Goal: Task Accomplishment & Management: Complete application form

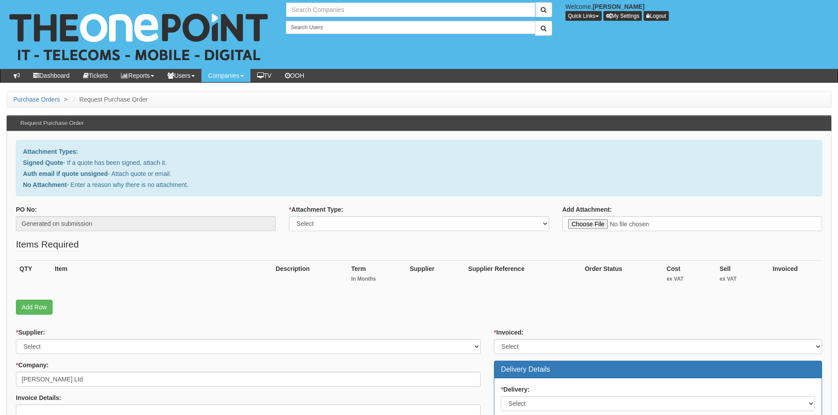
click at [340, 11] on input "text" at bounding box center [410, 9] width 249 height 15
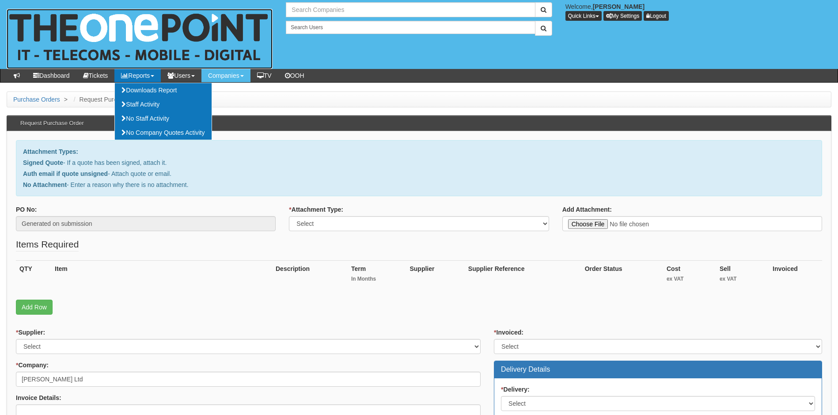
type input "Search Companies"
click at [115, 11] on img at bounding box center [140, 39] width 266 height 60
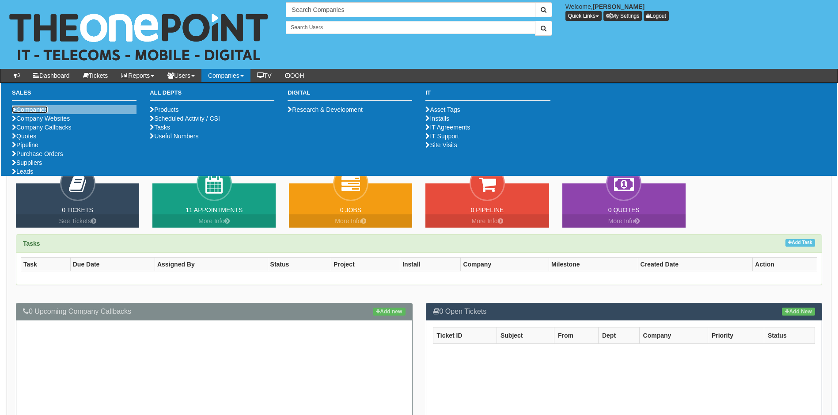
click at [37, 110] on link "Companies" at bounding box center [30, 109] width 36 height 7
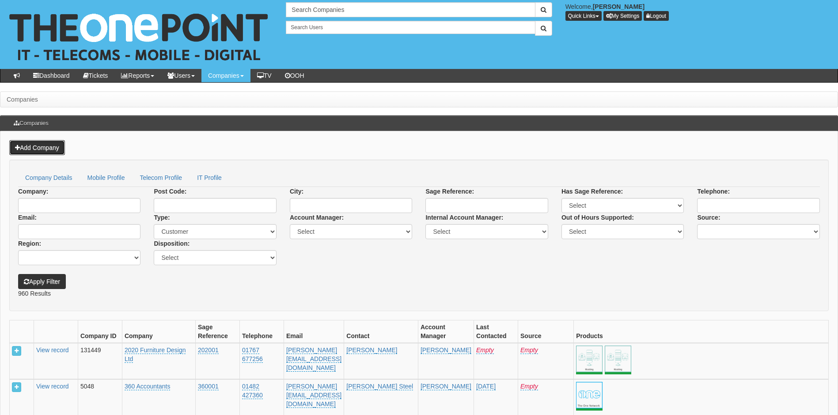
click at [38, 145] on link "Add Company" at bounding box center [37, 147] width 56 height 15
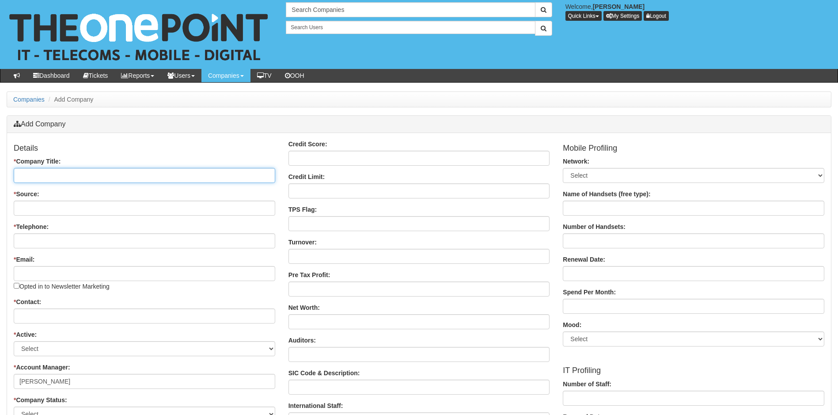
click at [59, 180] on input "* Company Title:" at bounding box center [144, 175] width 261 height 15
type input "Contour CNC"
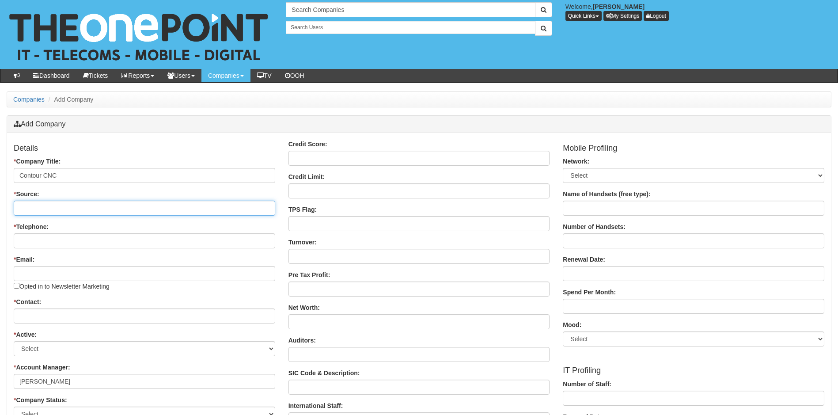
click at [56, 208] on input "* Source:" at bounding box center [144, 207] width 261 height 15
click at [53, 207] on input "* Source:" at bounding box center [144, 207] width 261 height 15
type input "TOP Customer"
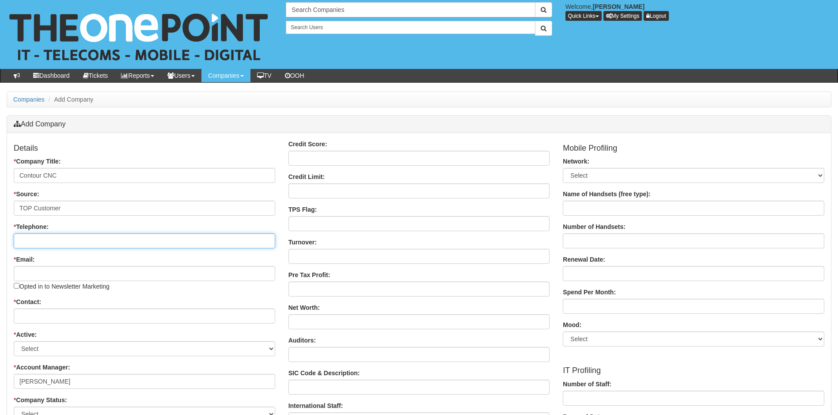
click at [57, 241] on input "* Telephone:" at bounding box center [144, 240] width 261 height 15
click at [46, 238] on input "* Telephone:" at bounding box center [144, 240] width 261 height 15
paste input "0191 256 6665"
type input "0191 256 6665"
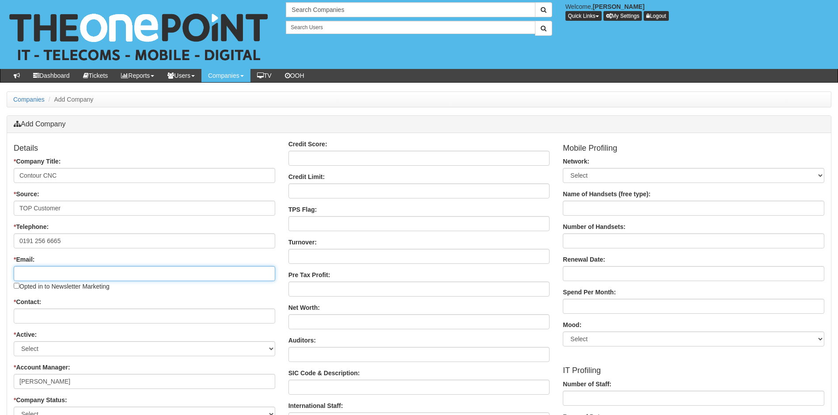
drag, startPoint x: 48, startPoint y: 275, endPoint x: 56, endPoint y: 275, distance: 7.5
click at [48, 275] on input "* Email:" at bounding box center [144, 273] width 261 height 15
click at [81, 258] on div "* Email: Opted in to Newsletter Marketing" at bounding box center [144, 273] width 261 height 36
click at [40, 273] on input "* Email:" at bounding box center [144, 273] width 261 height 15
click at [38, 275] on input "* Email:" at bounding box center [144, 273] width 261 height 15
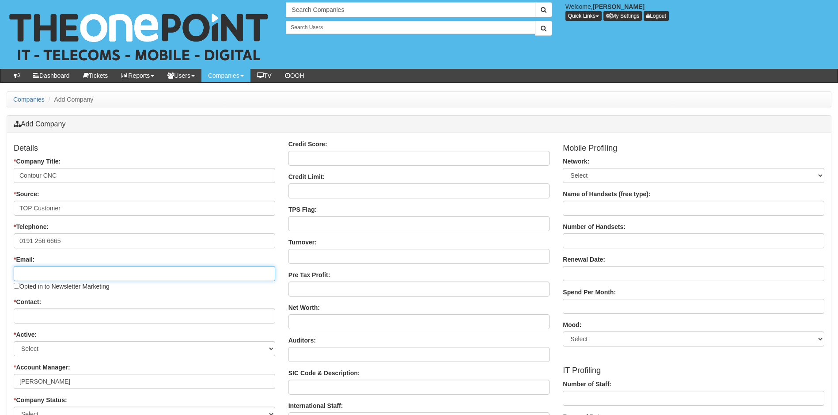
paste input "Enquiries@contourcnc.net"
type input "Enquiries@contourcnc.net"
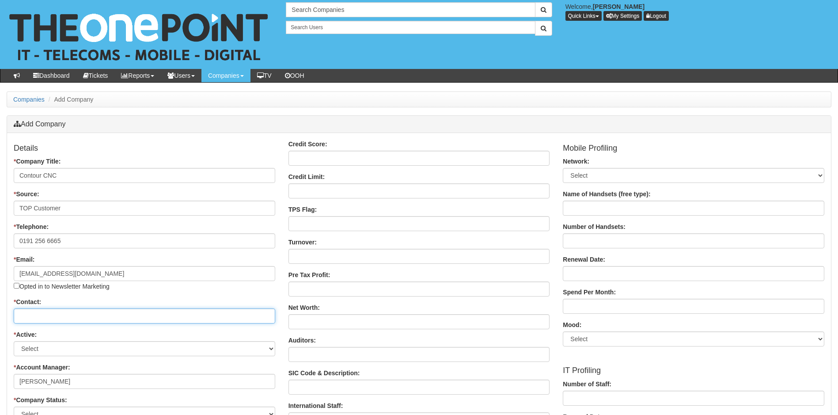
click at [43, 315] on input "* Contact:" at bounding box center [144, 315] width 261 height 15
type input "Sean Cronin"
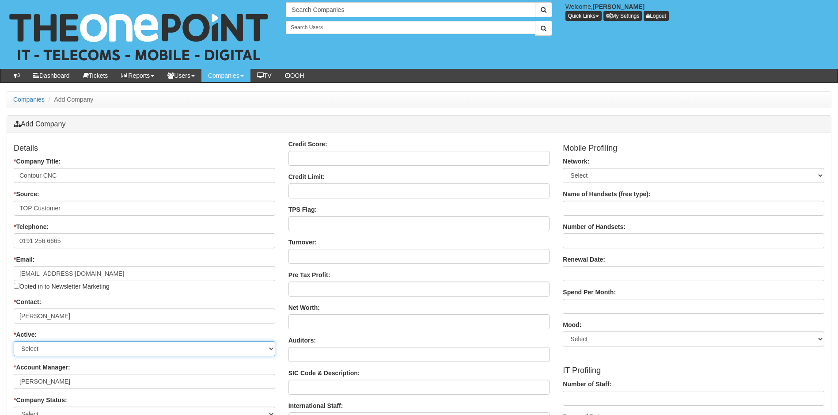
click at [74, 345] on select "Select Active Stop" at bounding box center [144, 348] width 261 height 15
select select "Active"
click at [14, 341] on select "Select Active Stop" at bounding box center [144, 348] width 261 height 15
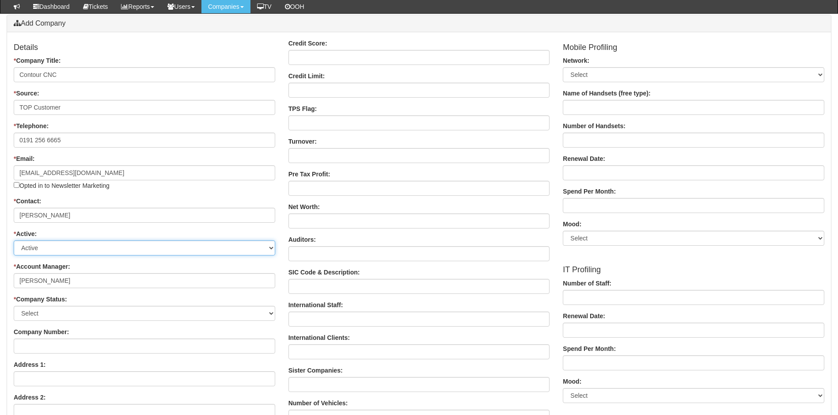
scroll to position [88, 0]
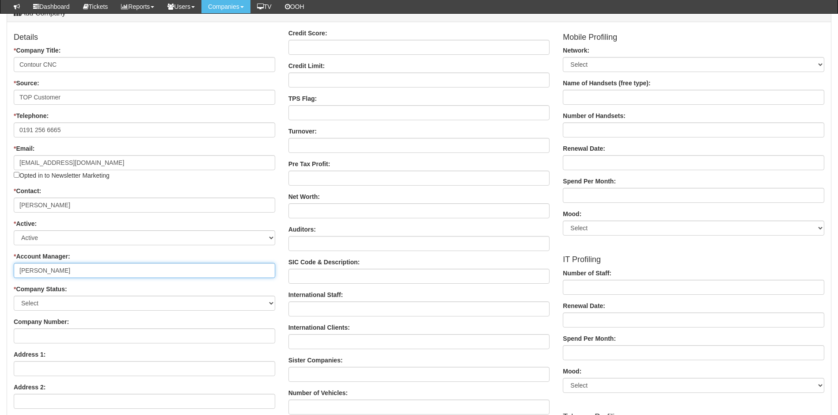
click at [83, 272] on input "[PERSON_NAME]" at bounding box center [144, 270] width 261 height 15
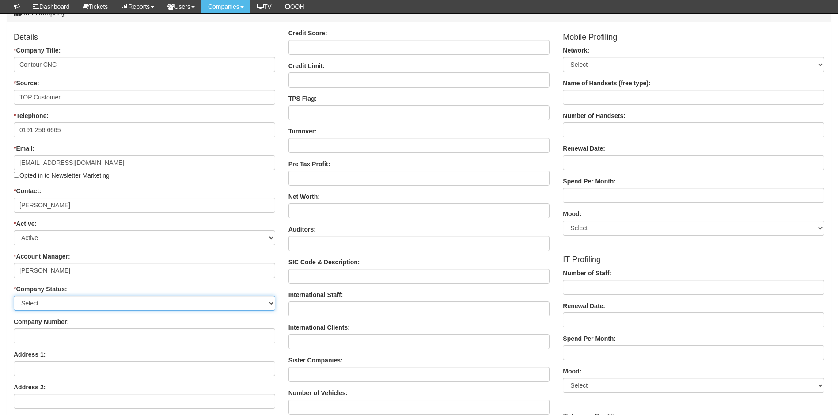
click at [100, 300] on select "Select Customer Do Not Ring Prospect Prospect Profile Supplier X-Customer" at bounding box center [144, 302] width 261 height 15
select select "Customer"
click at [14, 295] on select "Select Customer Do Not Ring Prospect Prospect Profile Supplier X-Customer" at bounding box center [144, 302] width 261 height 15
click at [68, 333] on input "Company Number:" at bounding box center [144, 335] width 261 height 15
click at [22, 336] on input "Company Number:" at bounding box center [144, 335] width 261 height 15
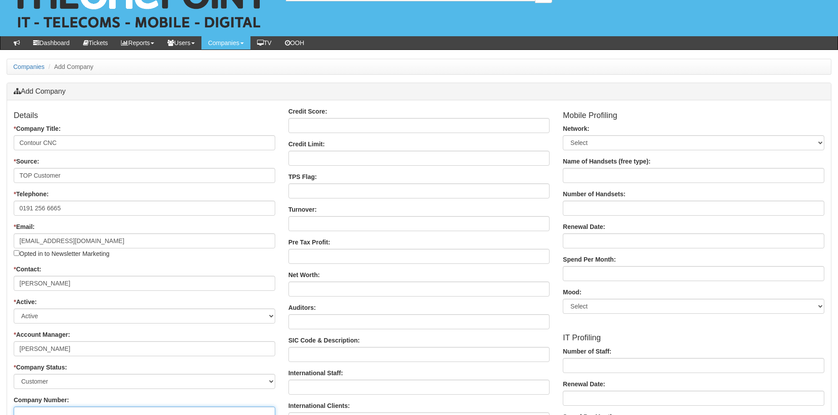
scroll to position [0, 0]
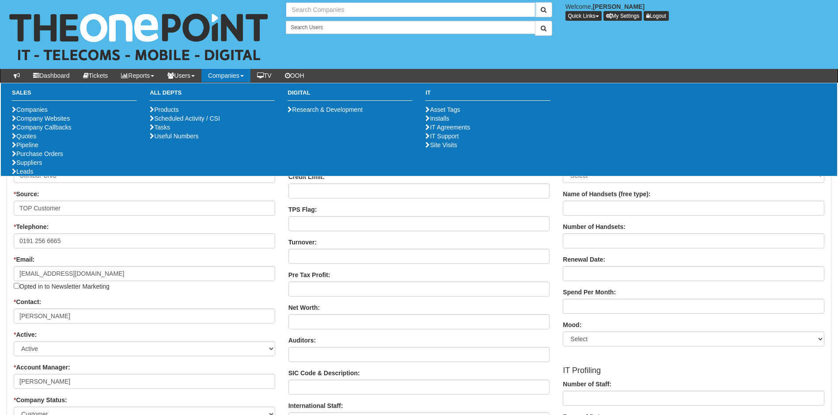
click at [320, 7] on input "text" at bounding box center [410, 9] width 249 height 15
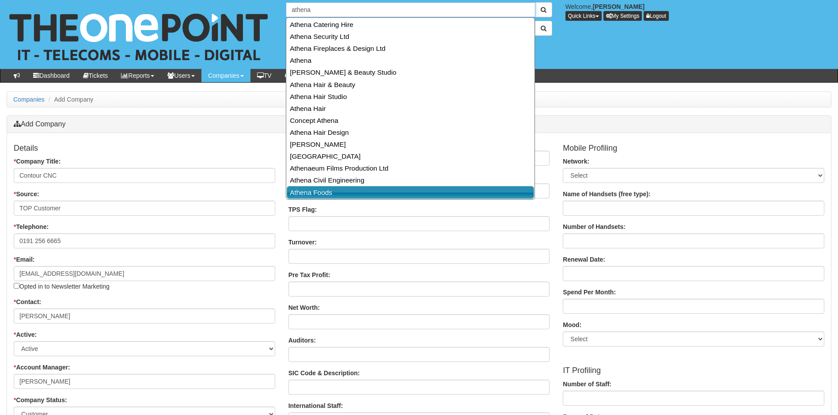
click at [312, 192] on link "Athena Foods" at bounding box center [410, 192] width 247 height 13
type input "Athena Foods"
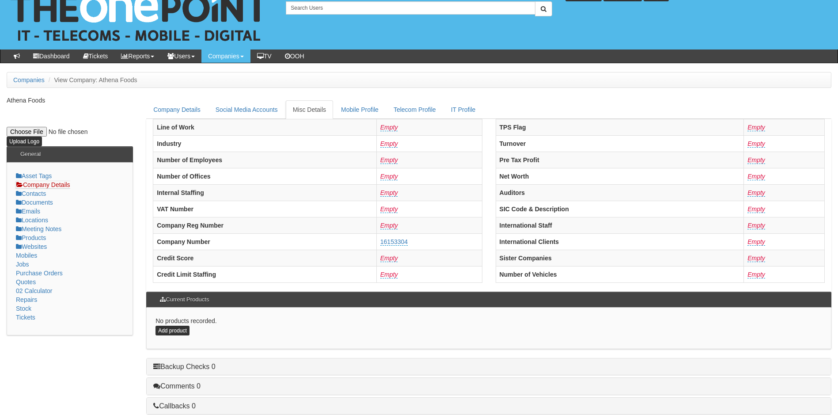
scroll to position [168, 0]
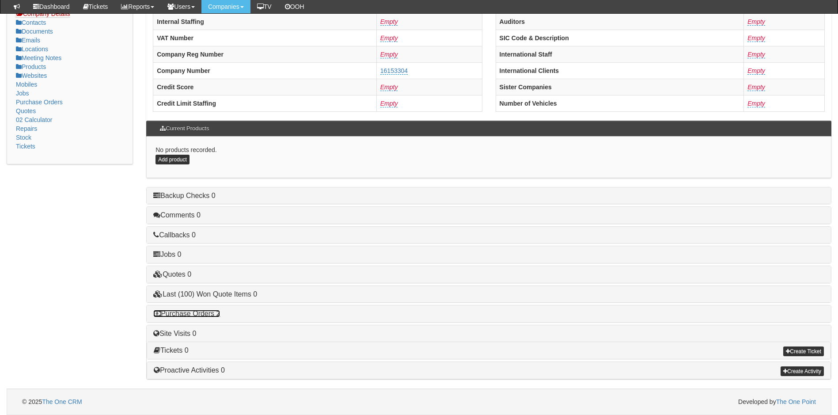
click at [197, 315] on link "Purchase Orders 2" at bounding box center [186, 313] width 67 height 8
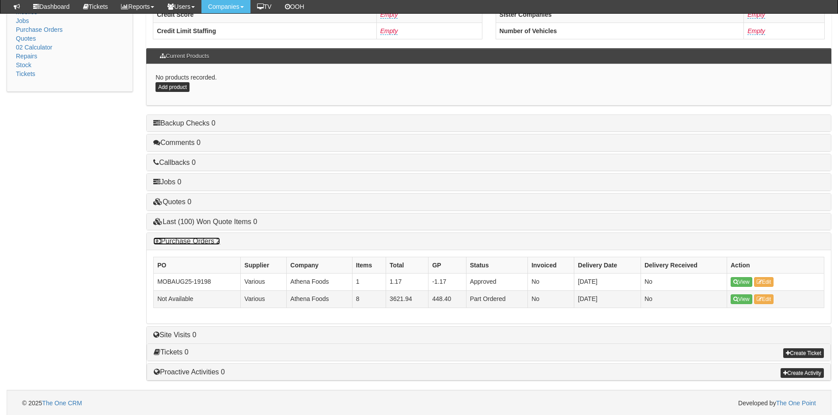
scroll to position [241, 0]
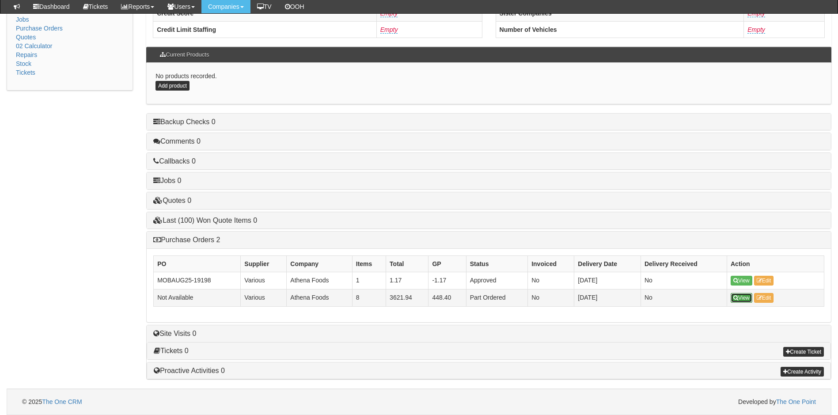
click at [745, 302] on link "View" at bounding box center [741, 298] width 22 height 10
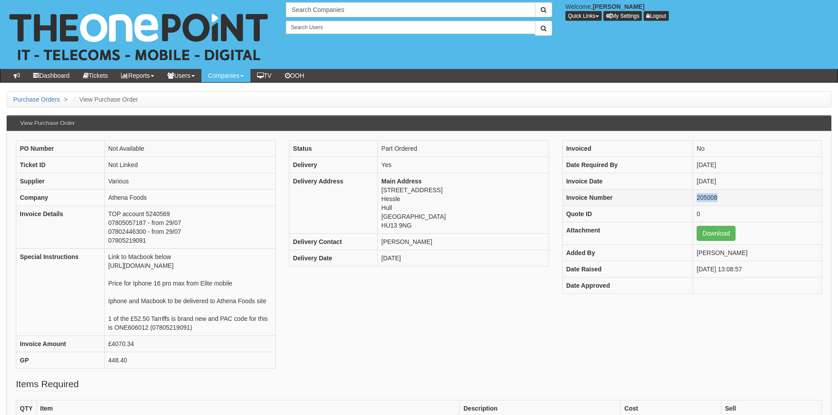
drag, startPoint x: 709, startPoint y: 196, endPoint x: 688, endPoint y: 202, distance: 21.5
click at [693, 202] on td "205008" at bounding box center [757, 197] width 129 height 16
click at [555, 250] on div "Status Part Ordered Delivery Yes Delivery Address Main Address [STREET_ADDRESS]…" at bounding box center [418, 207] width 273 height 135
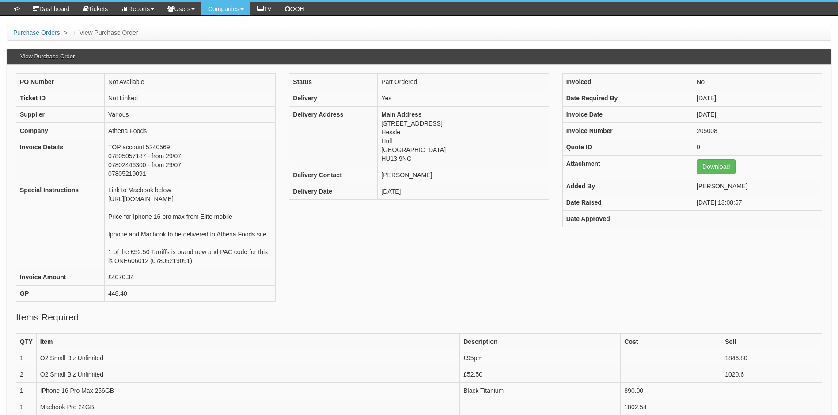
scroll to position [221, 0]
